Goal: Use online tool/utility: Utilize a website feature to perform a specific function

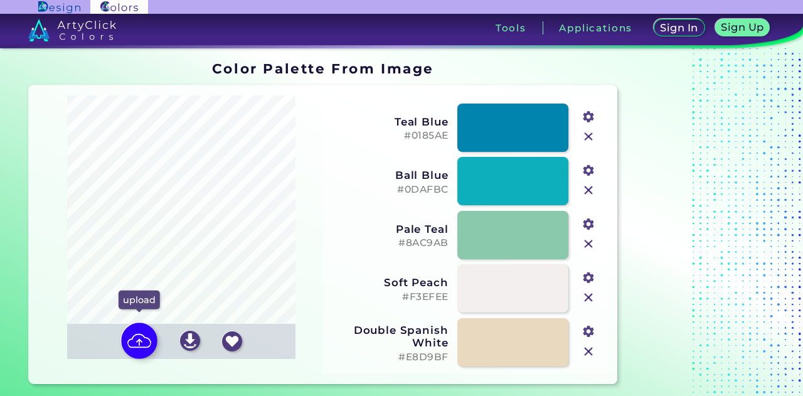
click at [134, 352] on img at bounding box center [139, 341] width 36 height 36
click at [0, 0] on input "file" at bounding box center [0, 0] width 0 height 0
type input "#a8998a"
type input "#c0c1bc"
type input "#82675c"
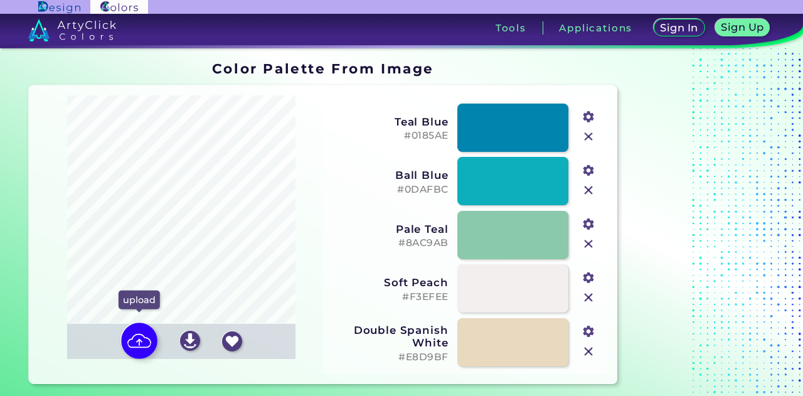
type input "#ddd3c7"
type input "#ebeef0"
type input "#3f3329"
type input "#fafcfd"
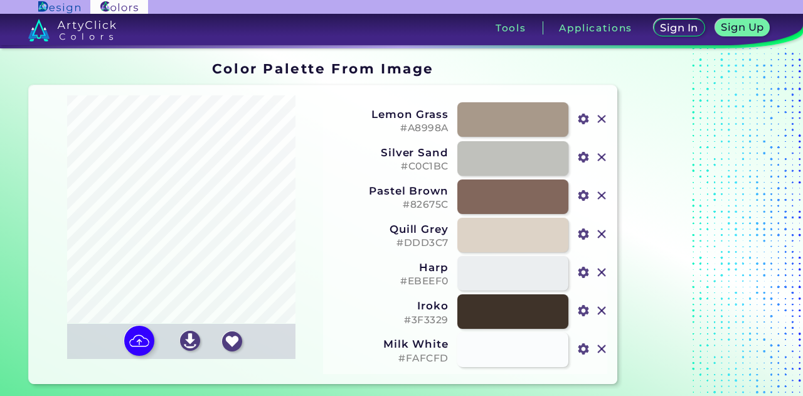
click at [589, 110] on input "#a8998a" at bounding box center [583, 118] width 16 height 16
click at [345, 210] on h5 "#82675C" at bounding box center [389, 205] width 117 height 12
click at [0, 0] on input "file" at bounding box center [0, 0] width 0 height 0
click at [142, 332] on img at bounding box center [139, 341] width 36 height 36
click at [0, 0] on input "file" at bounding box center [0, 0] width 0 height 0
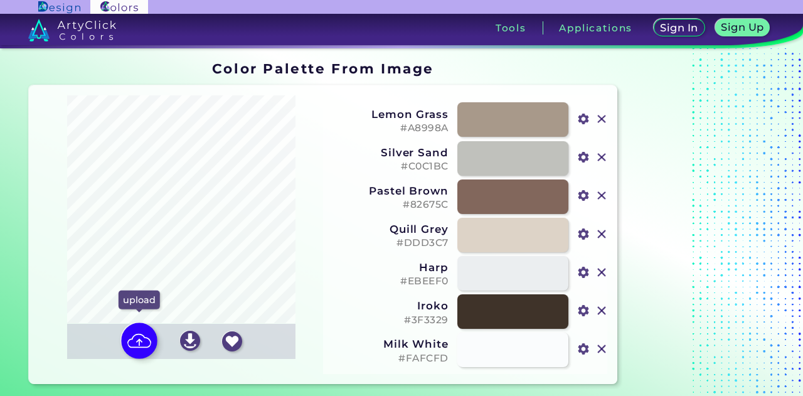
type input "#ab9885"
type input "#8f6d50"
type input "#3d1a0c"
type input "#b6bab7"
type input "#d0dada"
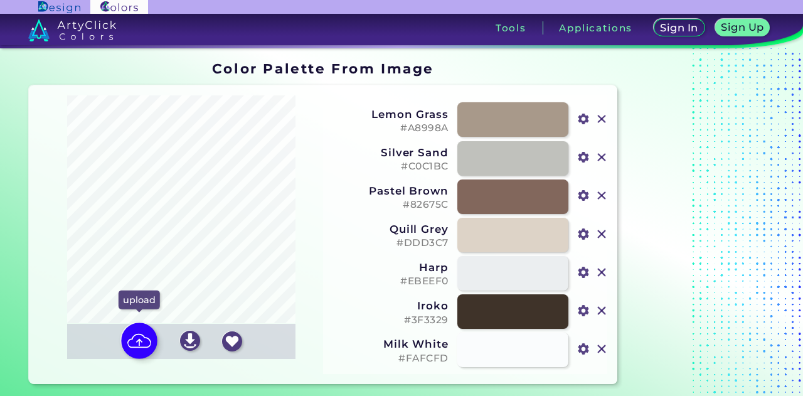
type input "#f1eae0"
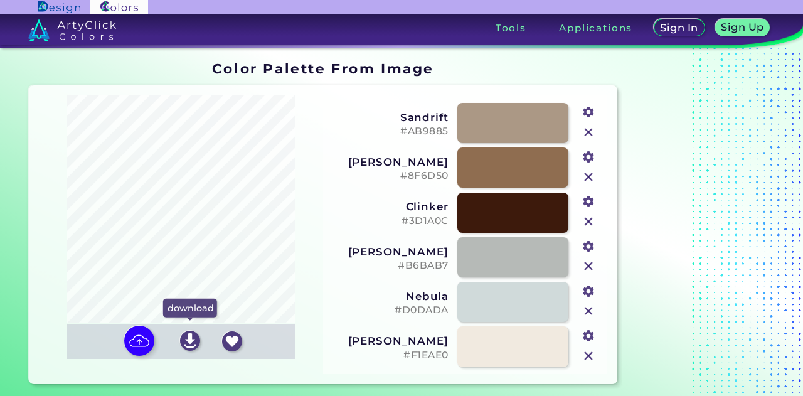
click at [193, 344] on img at bounding box center [190, 341] width 20 height 20
click at [351, 82] on section "Oops - something went wrong. Please try again. Reordering Off Sandrift #AB9885 …" at bounding box center [323, 234] width 598 height 309
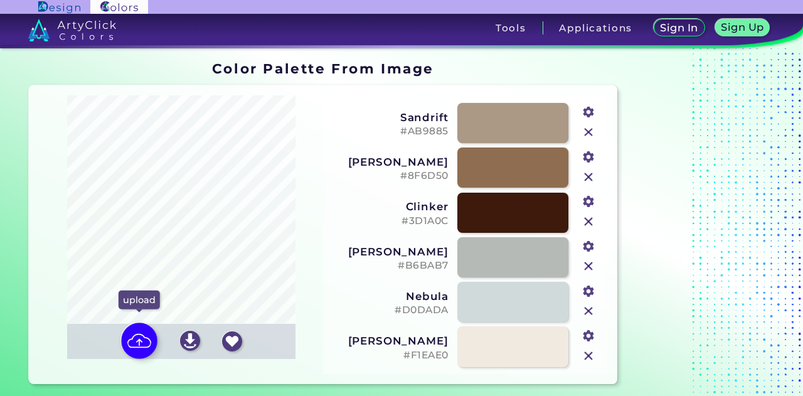
click at [141, 340] on img at bounding box center [139, 341] width 36 height 36
click at [0, 0] on input "file" at bounding box center [0, 0] width 0 height 0
type input "#e0d3c7"
type input "#ceb4aa"
type input "#a89c92"
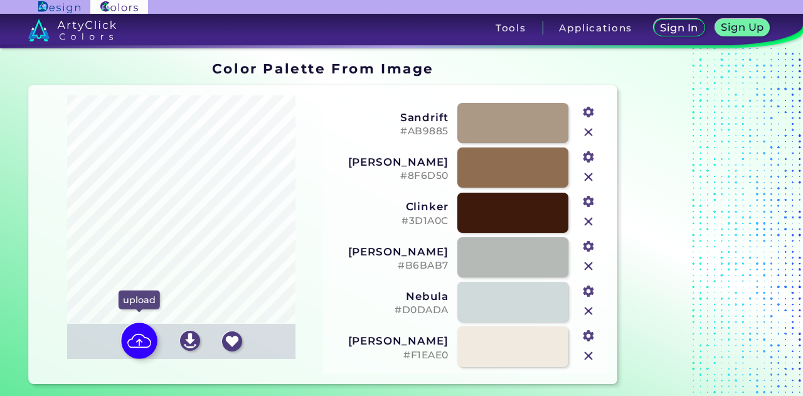
type input "#f0e5da"
type input "#837971"
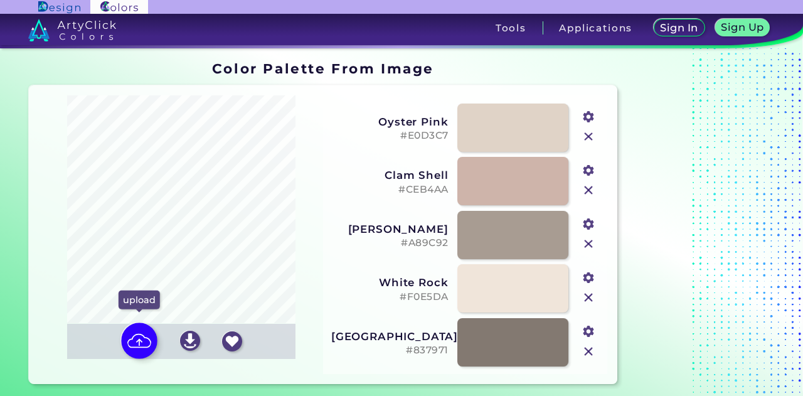
click at [143, 342] on img at bounding box center [139, 341] width 36 height 36
click at [0, 0] on input "file" at bounding box center [0, 0] width 0 height 0
type input "#a9998a"
type input "#d4b2a7"
type input "#86715f"
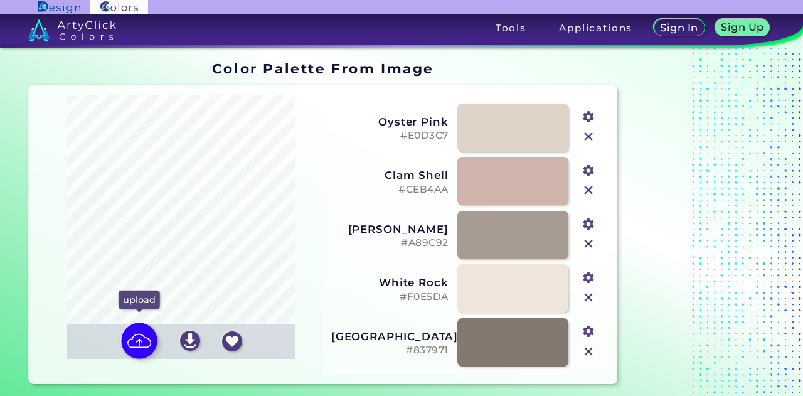
type input "#ded3c7"
type input "#f1e9de"
type input "#3a2a1d"
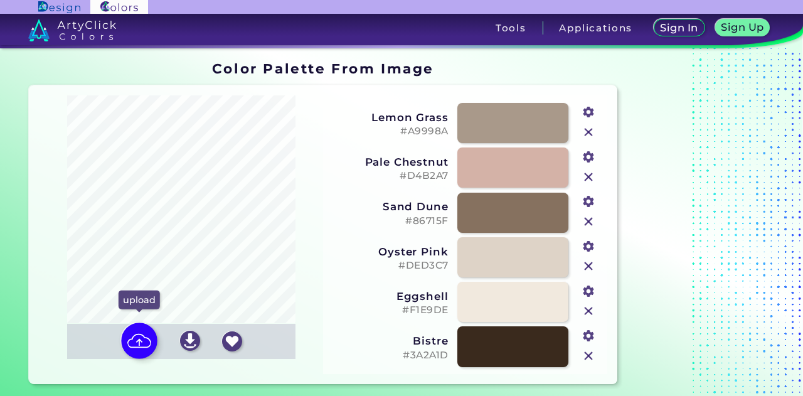
click at [141, 340] on img at bounding box center [139, 341] width 36 height 36
click at [0, 0] on input "file" at bounding box center [0, 0] width 0 height 0
type input "#dfd3c7"
type input "#cfb6ac"
type input "#ad9a8b"
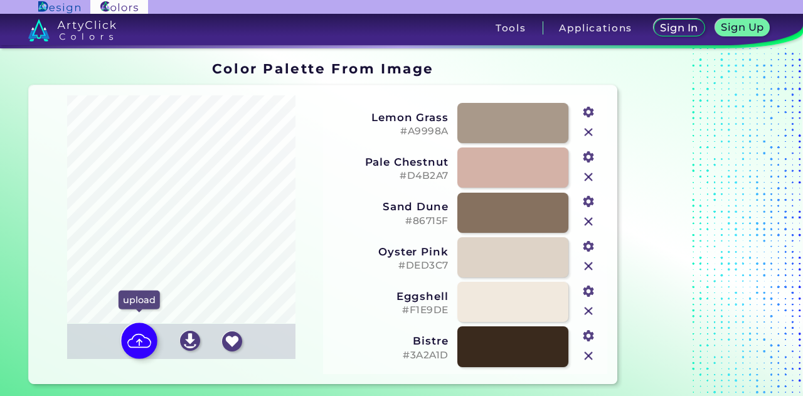
type input "#866f5c"
type input "#f0e6dc"
type input "#443935"
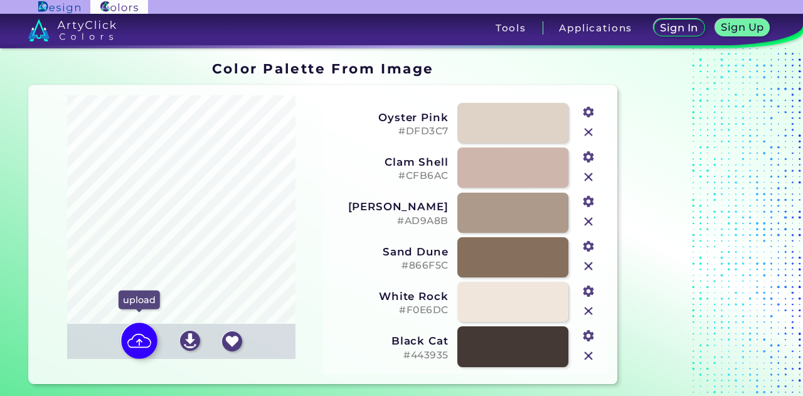
click at [131, 338] on img at bounding box center [139, 341] width 36 height 36
click at [0, 0] on input "file" at bounding box center [0, 0] width 0 height 0
type input "#c7bbaf"
type input "#d4d3cd"
type input "#b0958c"
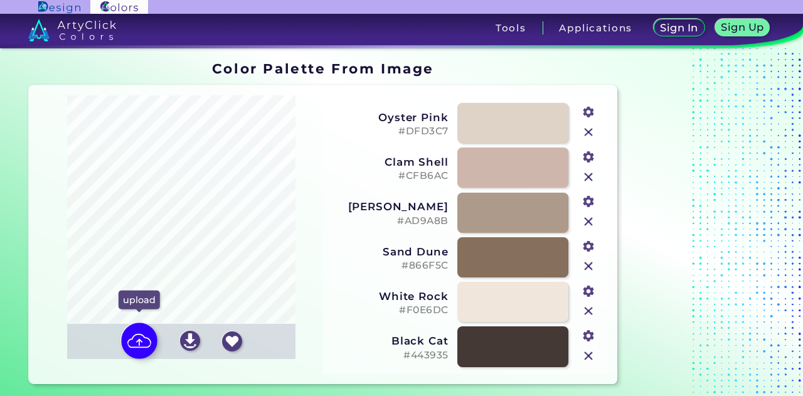
type input "#846a58"
type input "#eee7dd"
type input "#fdfdfd"
type input "#513a2b"
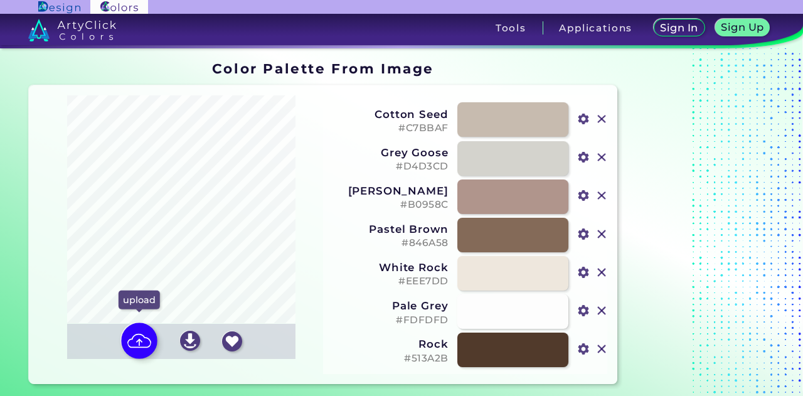
click at [141, 334] on img at bounding box center [139, 341] width 36 height 36
click at [0, 0] on input "file" at bounding box center [0, 0] width 0 height 0
type input "#c6baaf"
type input "#d5d8db"
type input "#af9a93"
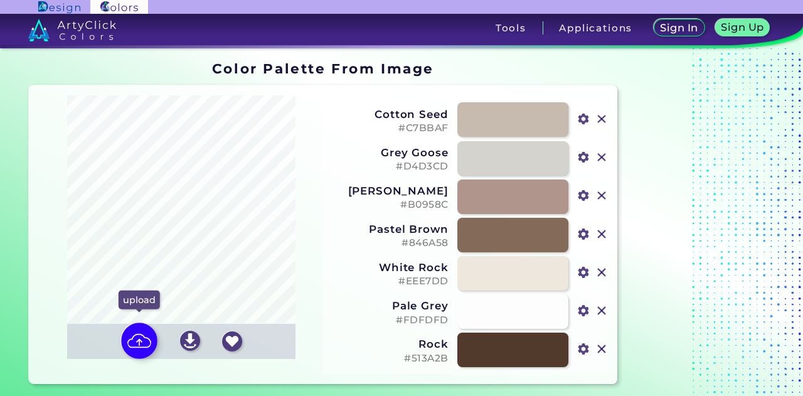
type input "#8b6c53"
type input "#f0e7de"
type input "#583e2f"
